Goal: Obtain resource: Download file/media

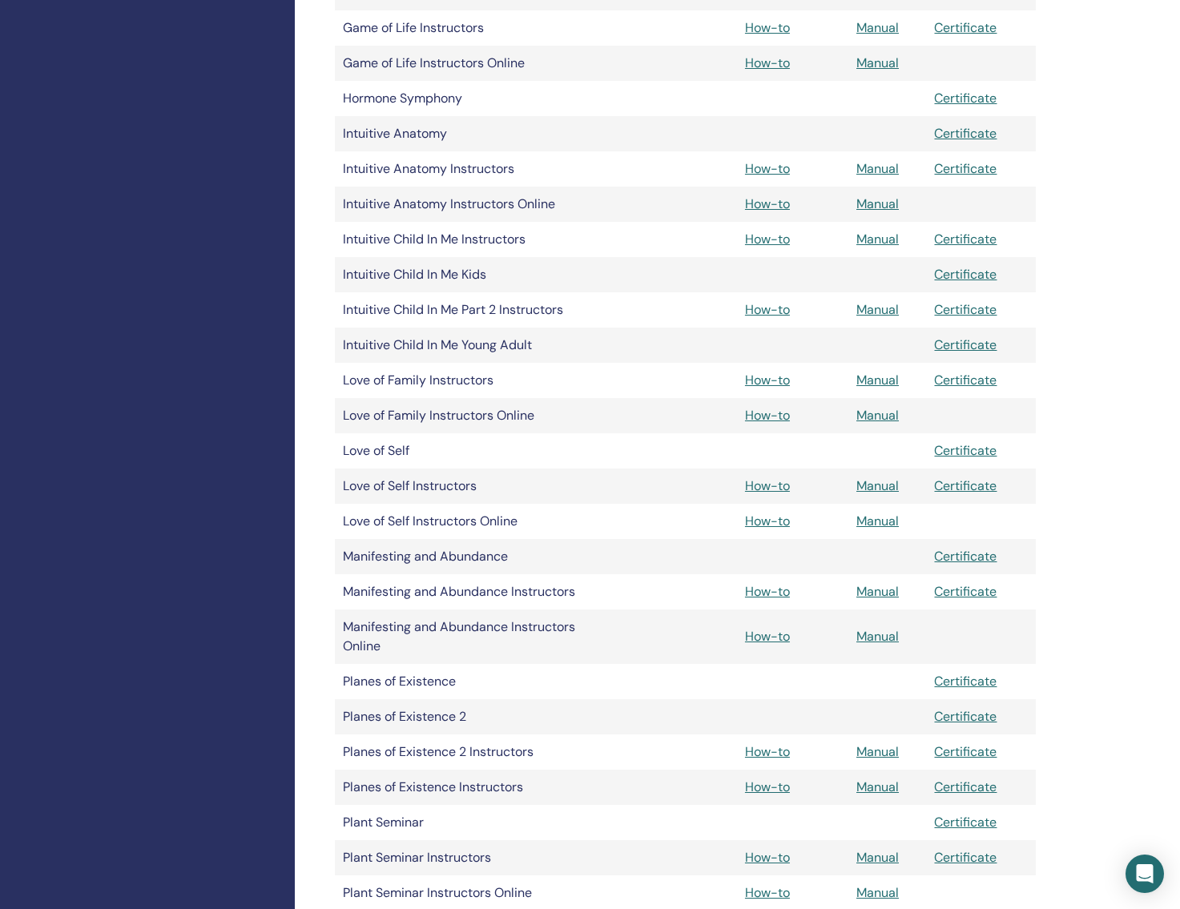
scroll to position [1949, 0]
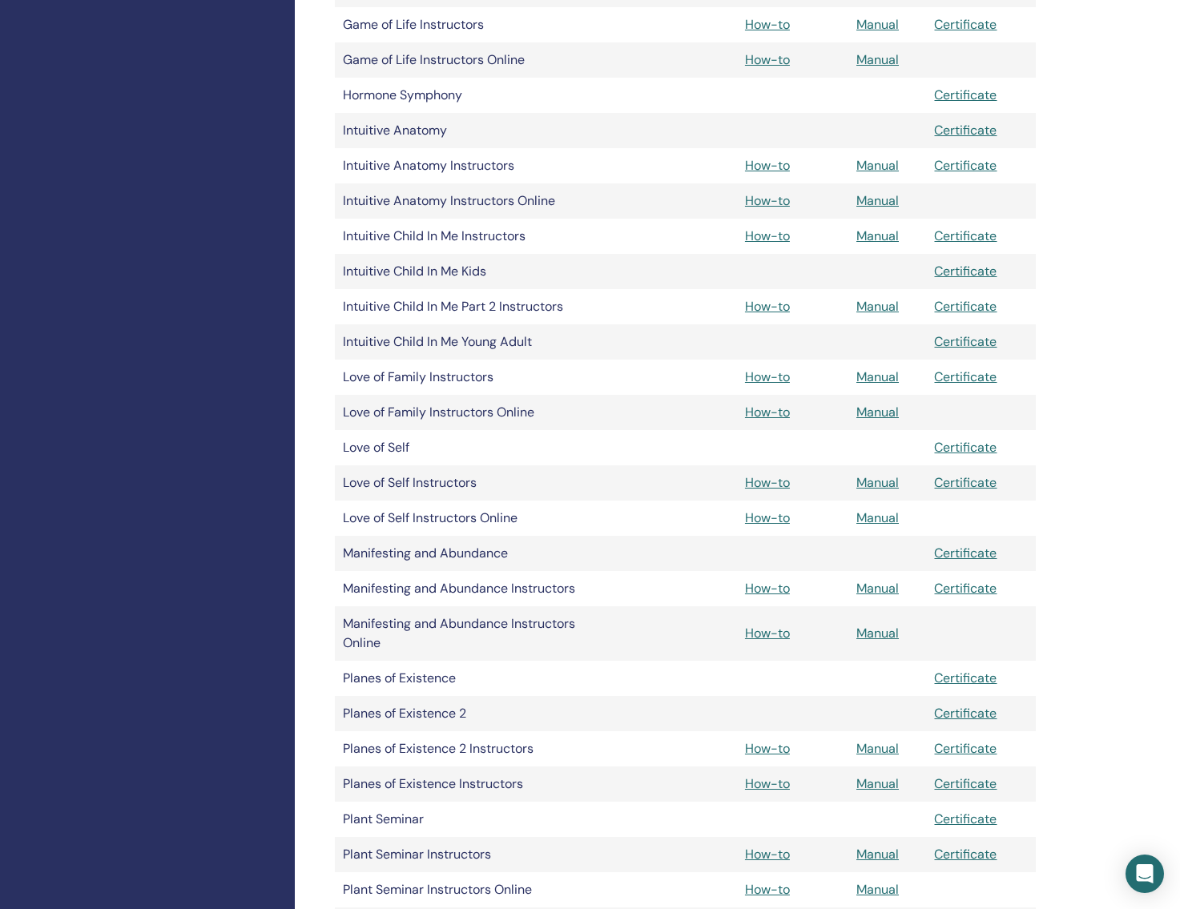
click at [762, 309] on link "How-to" at bounding box center [767, 306] width 45 height 17
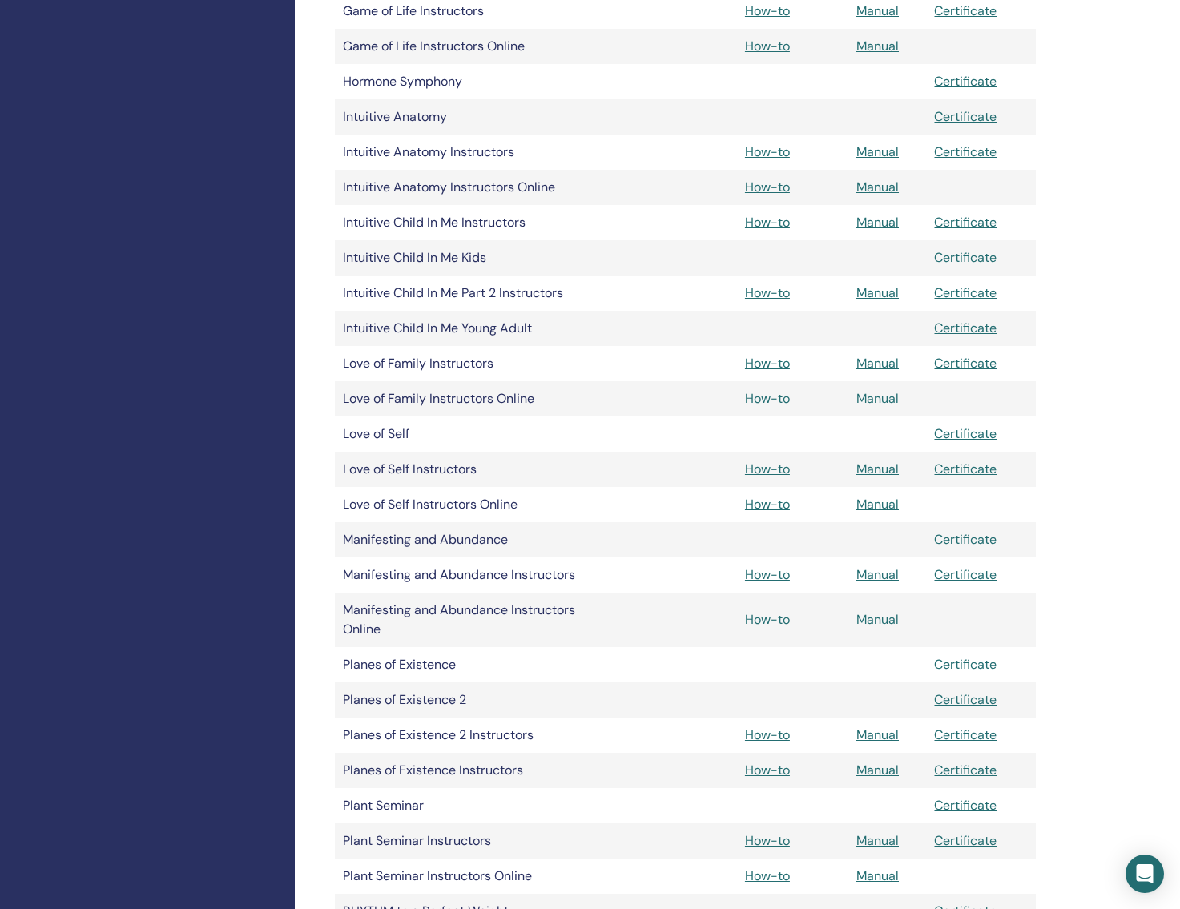
scroll to position [1981, 0]
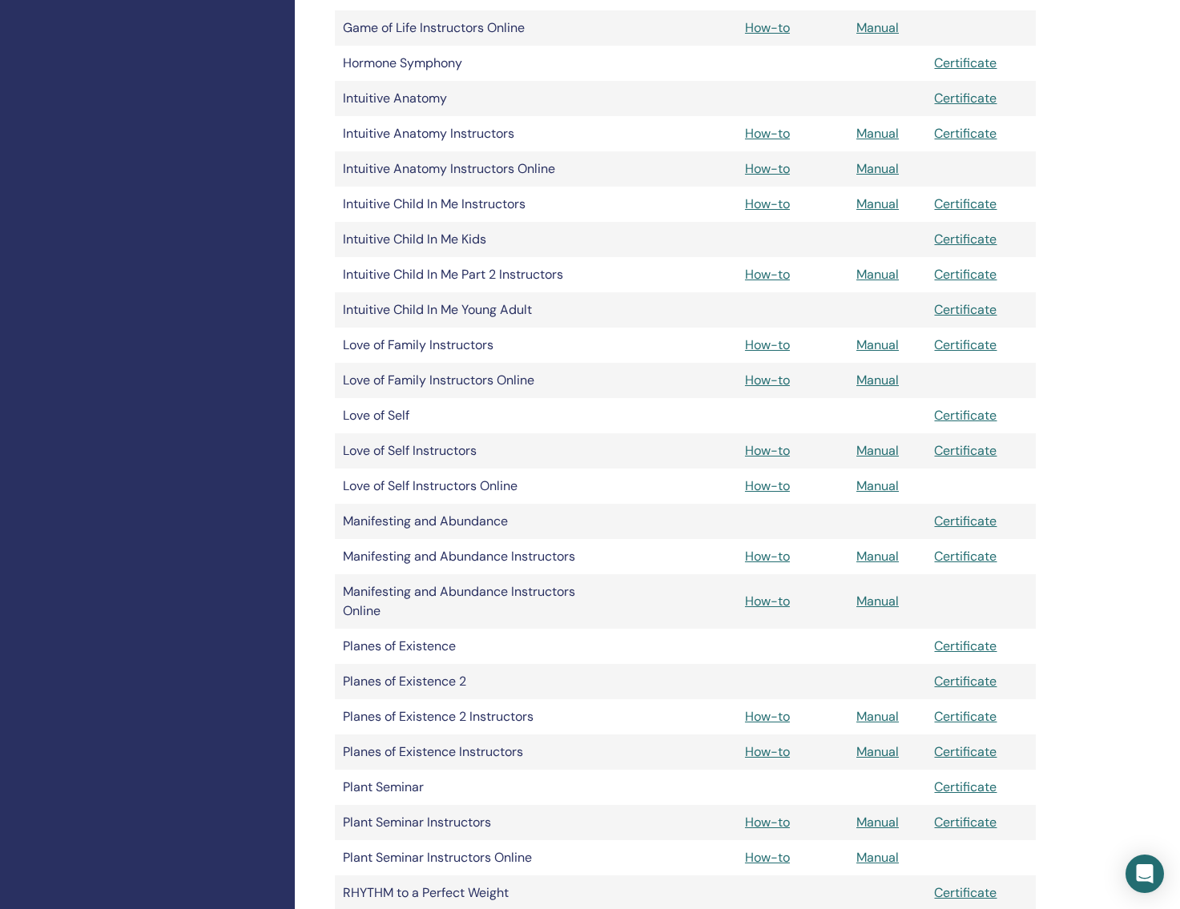
click at [777, 139] on link "How-to" at bounding box center [767, 133] width 45 height 17
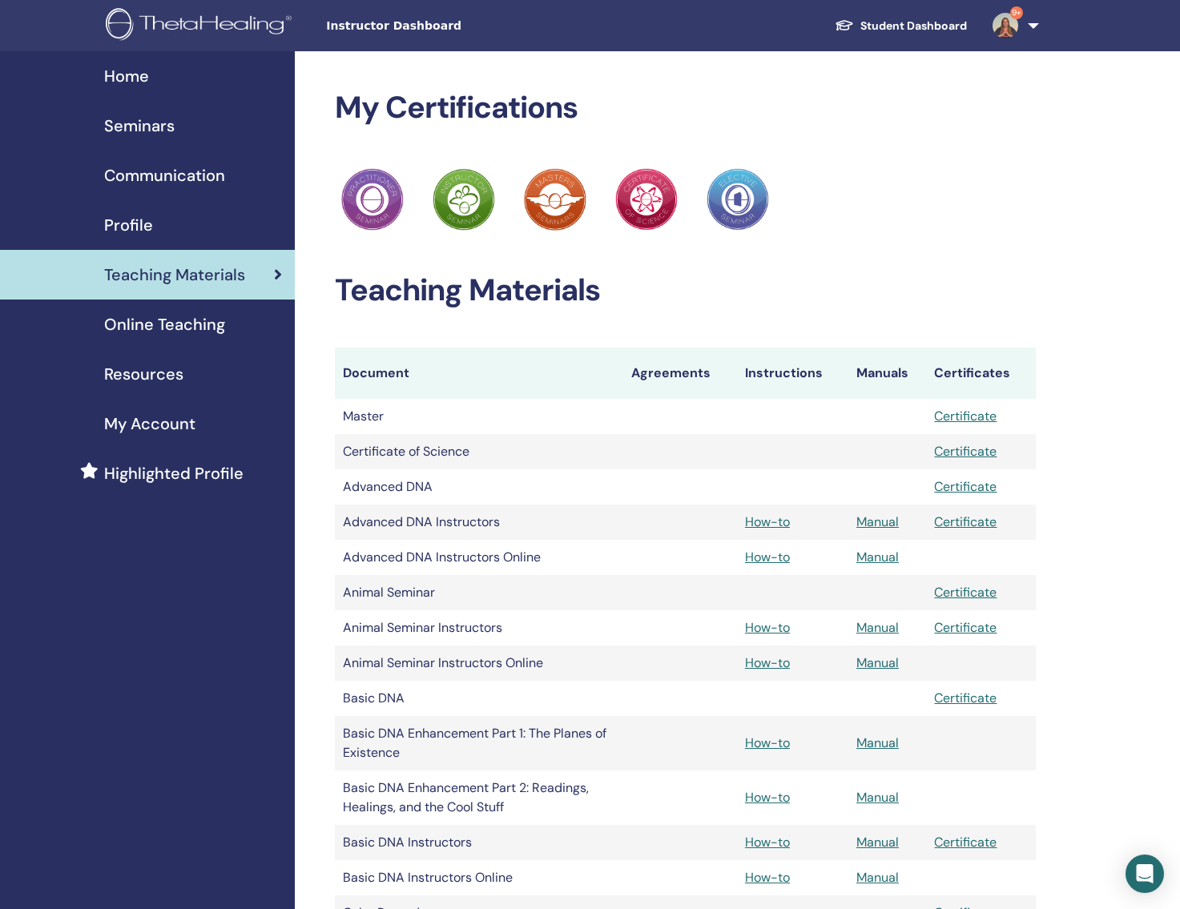
click at [148, 27] on img at bounding box center [201, 26] width 191 height 36
click at [162, 34] on img at bounding box center [201, 26] width 191 height 36
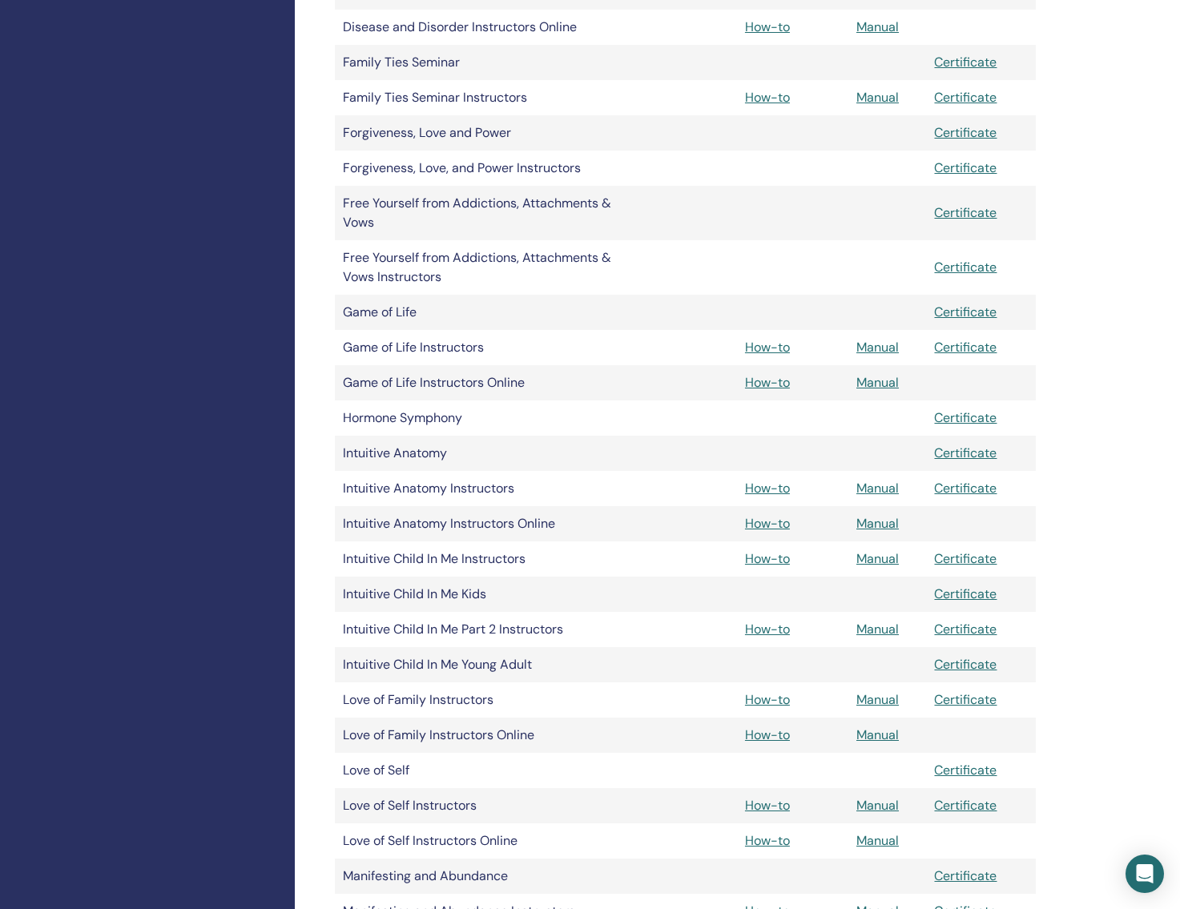
scroll to position [1625, 0]
click at [879, 632] on link "Manual" at bounding box center [877, 629] width 42 height 17
